Goal: Task Accomplishment & Management: Use online tool/utility

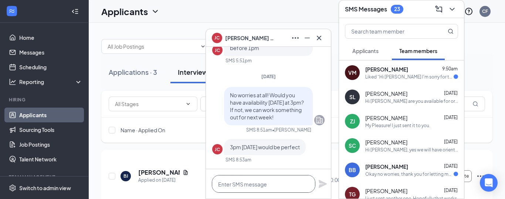
click at [264, 185] on textarea at bounding box center [263, 184] width 103 height 18
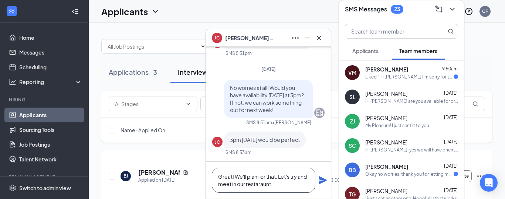
click at [257, 186] on textarea "Great! We'll plan for that. Let's try and meet in our restaraunt" at bounding box center [263, 180] width 103 height 25
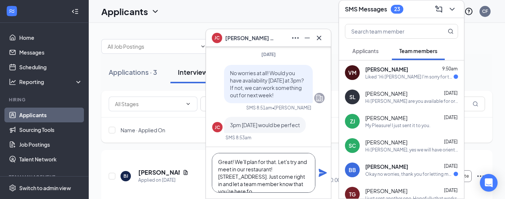
scroll to position [8, 0]
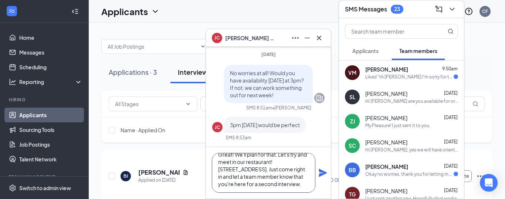
type textarea "Great! We'll plan for that. Let's try and meet in our restaurant! [STREET_ADDRE…"
click at [324, 174] on icon "Plane" at bounding box center [322, 173] width 8 height 8
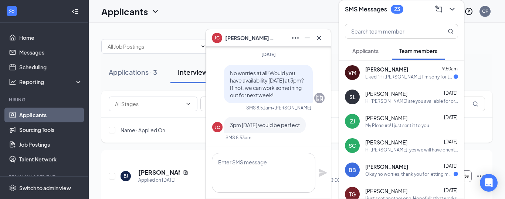
scroll to position [0, 0]
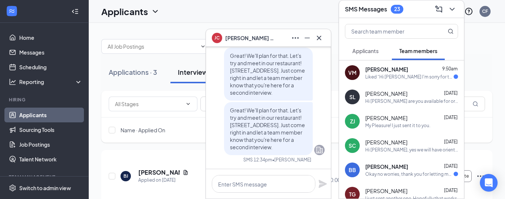
click at [454, 14] on button at bounding box center [452, 9] width 12 height 12
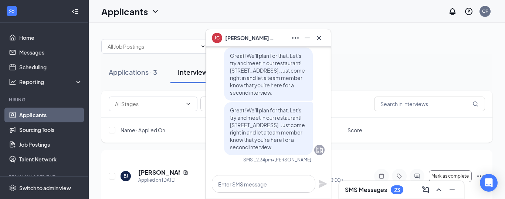
click at [317, 38] on icon "Cross" at bounding box center [318, 38] width 9 height 9
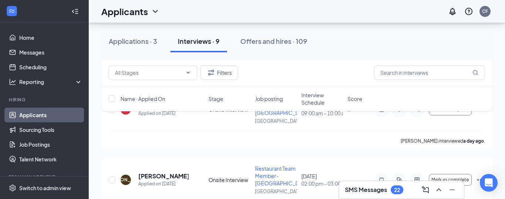
scroll to position [338, 0]
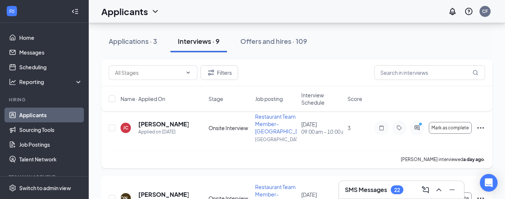
click at [481, 128] on icon "Ellipses" at bounding box center [480, 128] width 9 height 9
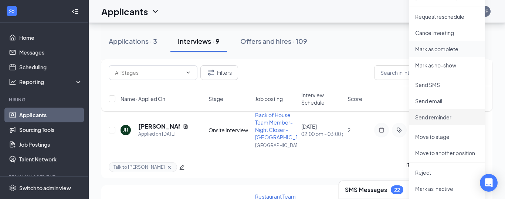
scroll to position [488, 0]
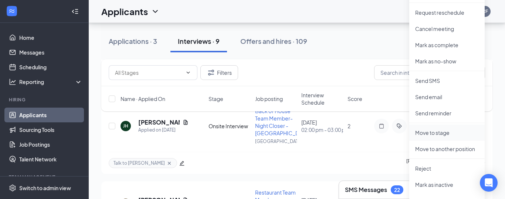
click at [446, 135] on p "Move to stage" at bounding box center [447, 132] width 64 height 7
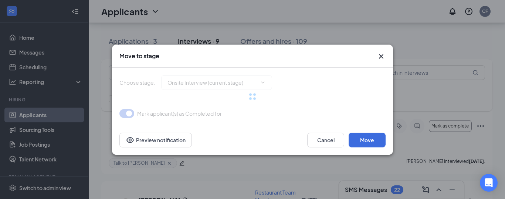
type input "2nd Onsite Interview (next stage)"
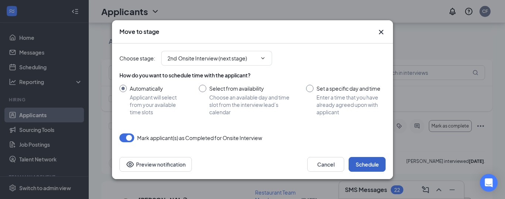
click at [360, 161] on button "Schedule" at bounding box center [366, 164] width 37 height 15
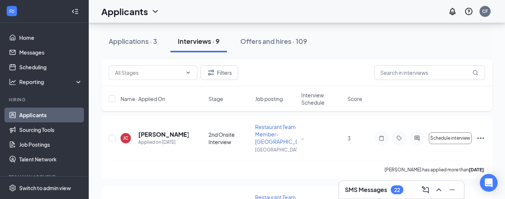
scroll to position [340, 0]
